Goal: Information Seeking & Learning: Learn about a topic

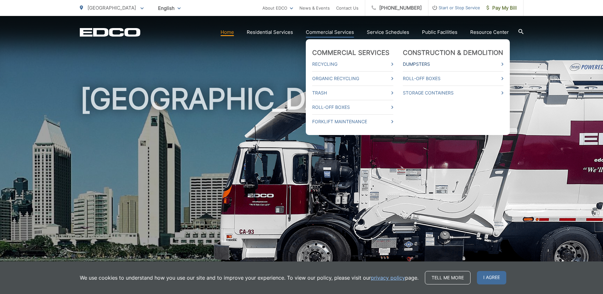
click at [419, 62] on link "Dumpsters" at bounding box center [453, 64] width 101 height 8
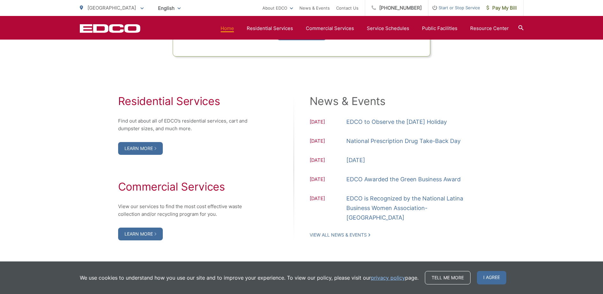
scroll to position [674, 0]
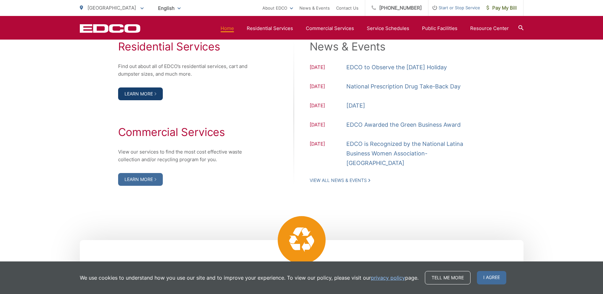
click at [147, 100] on link "Learn More" at bounding box center [140, 93] width 45 height 13
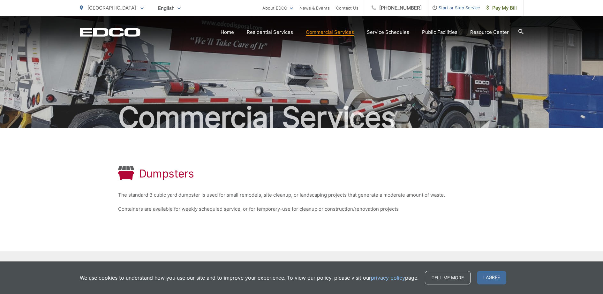
scroll to position [55, 0]
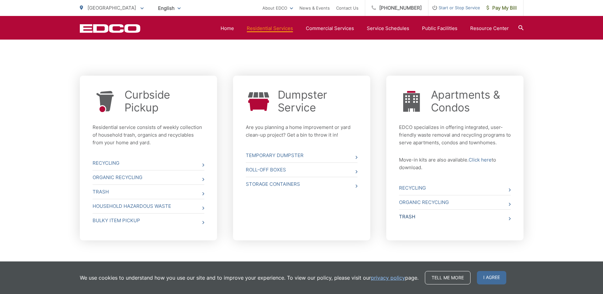
scroll to position [229, 0]
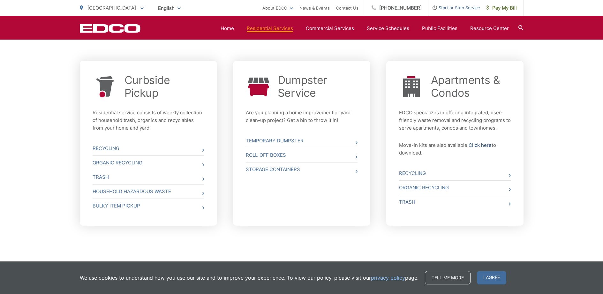
click at [482, 144] on link "Click here" at bounding box center [479, 145] width 23 height 8
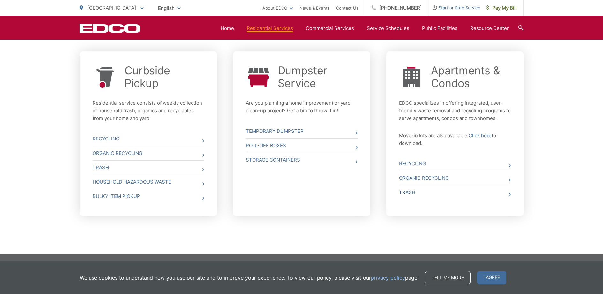
click at [413, 191] on link "Trash" at bounding box center [455, 192] width 112 height 14
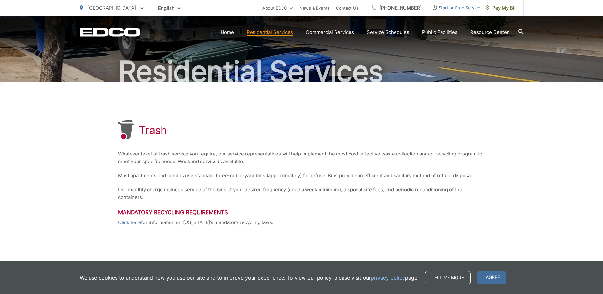
scroll to position [94, 0]
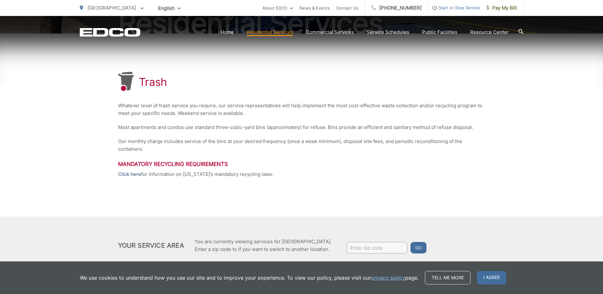
click at [135, 174] on link "Click here" at bounding box center [129, 174] width 23 height 8
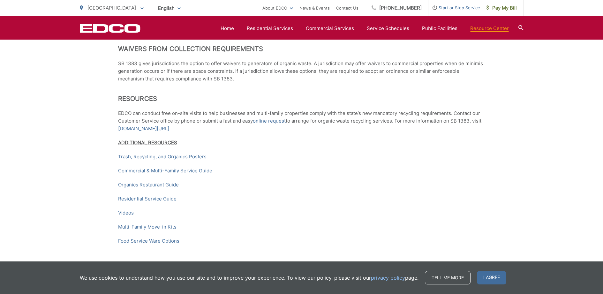
scroll to position [970, 0]
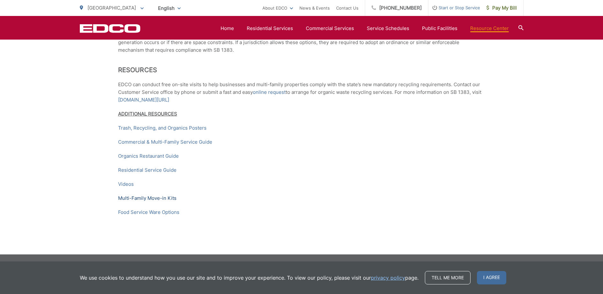
click at [150, 198] on link "Multi-Family Move-in Kits" at bounding box center [147, 198] width 58 height 8
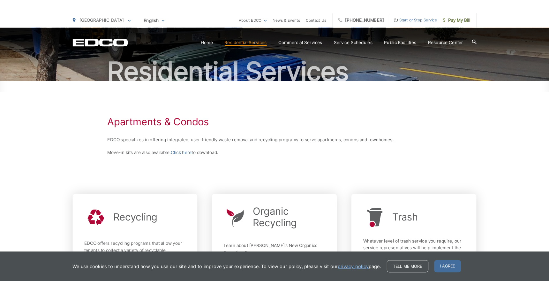
scroll to position [144, 0]
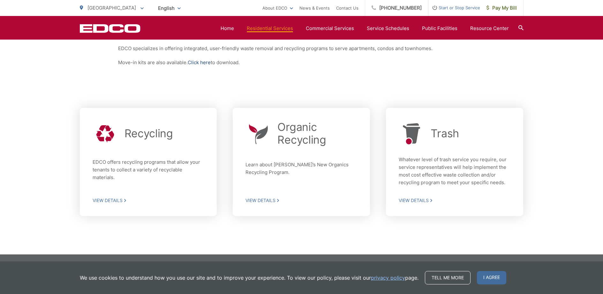
click at [207, 63] on link "Click here" at bounding box center [199, 63] width 23 height 8
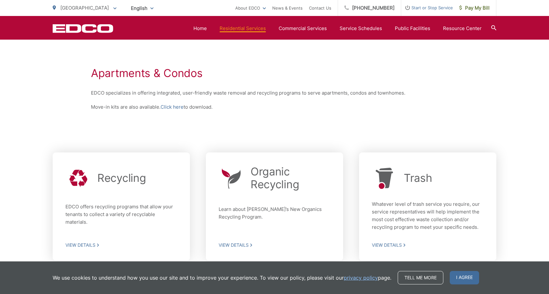
scroll to position [0, 0]
